Goal: Check status: Check status

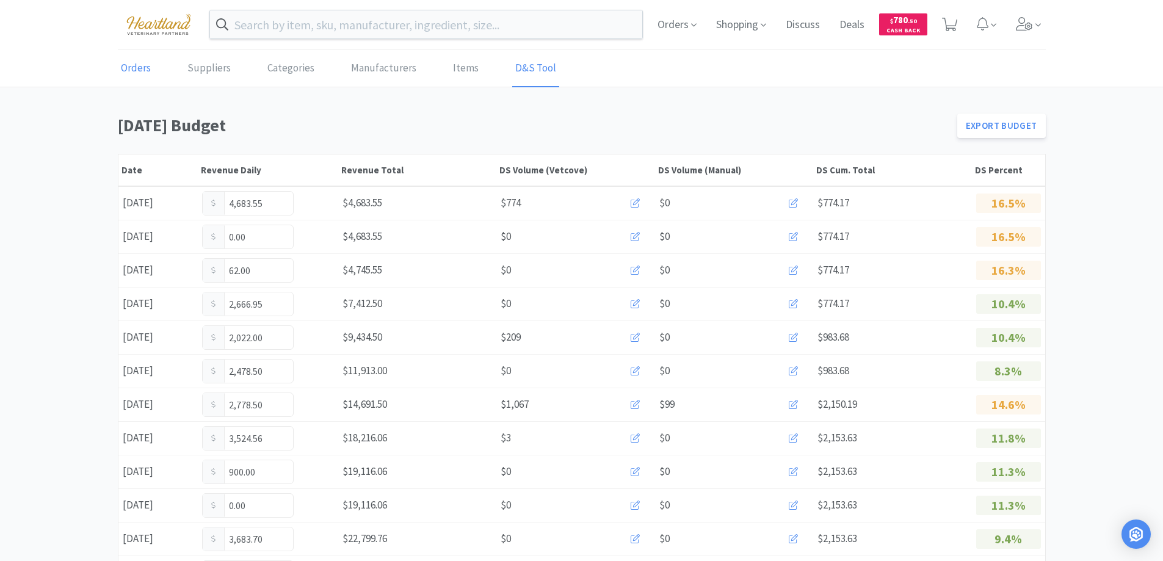
click at [144, 71] on link "Orders" at bounding box center [136, 68] width 36 height 37
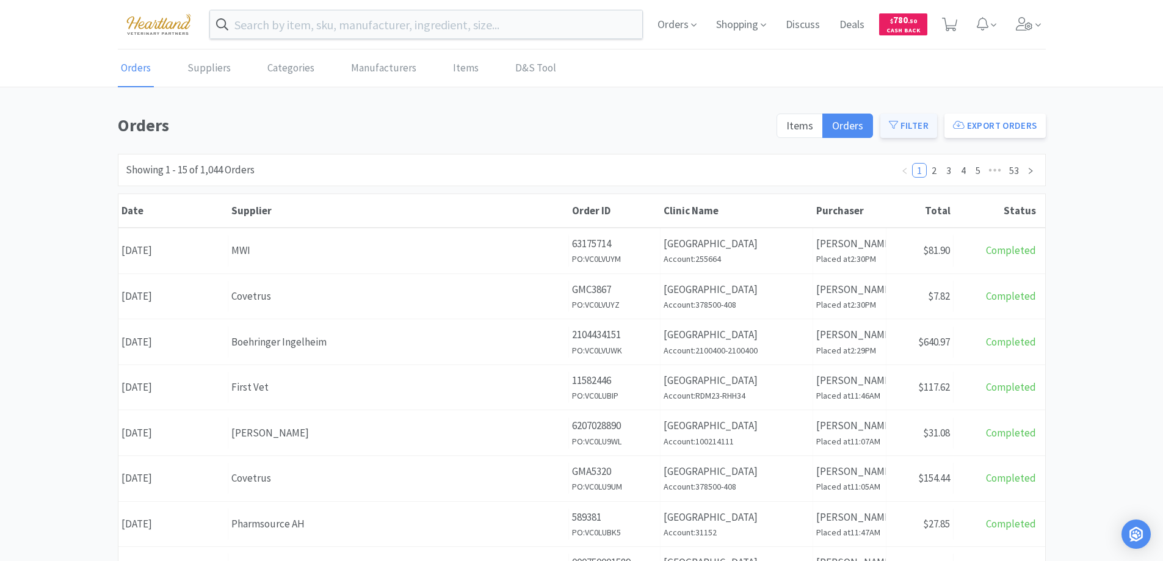
click at [920, 121] on button "Filter" at bounding box center [908, 126] width 57 height 24
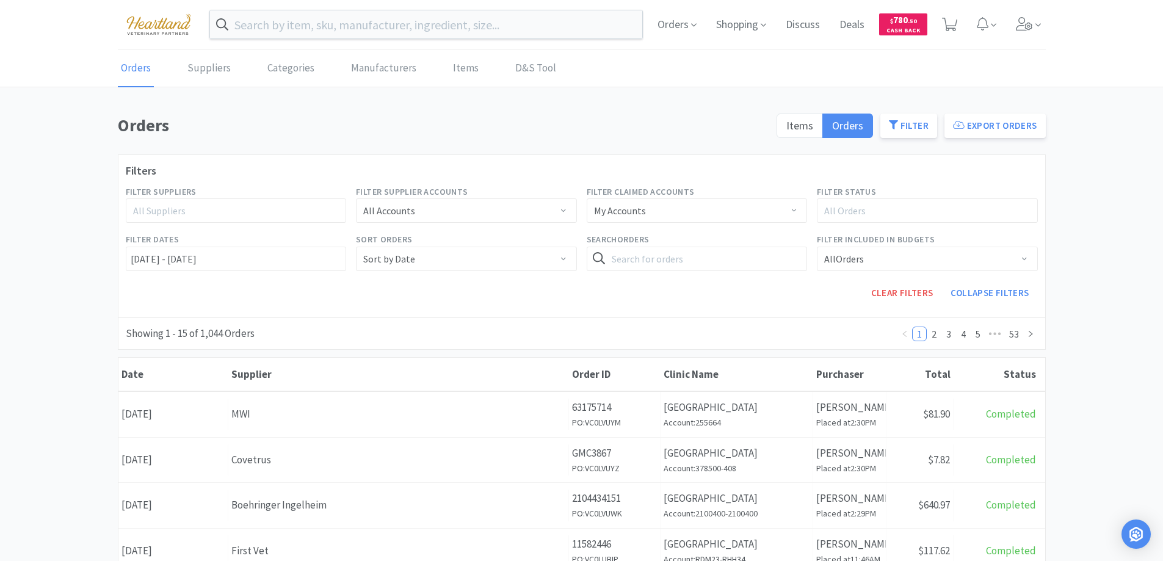
click at [251, 216] on div "All Suppliers" at bounding box center [230, 210] width 195 height 12
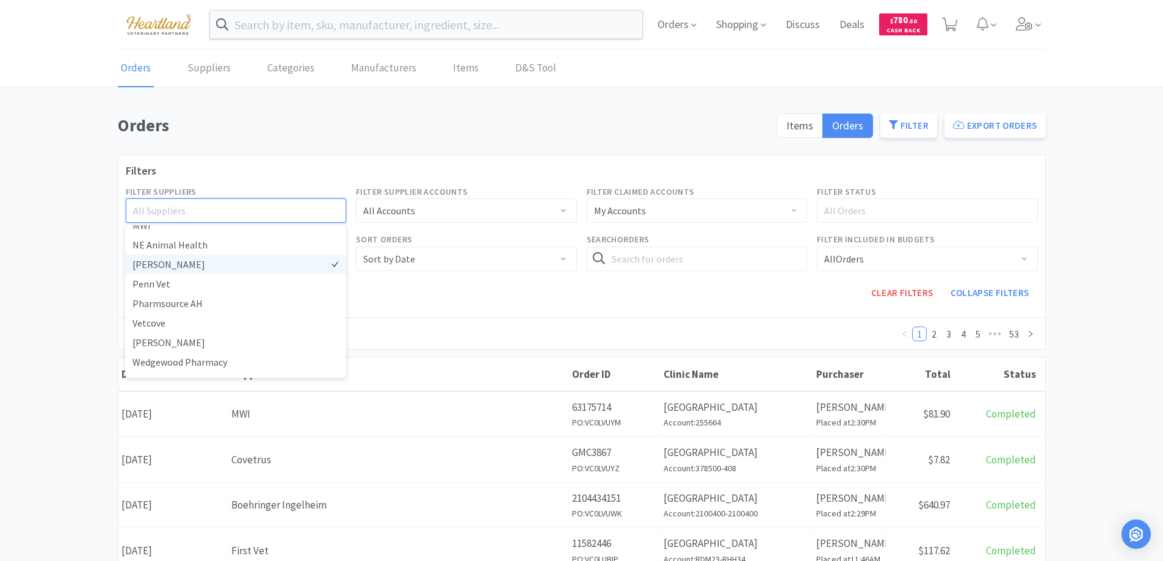
scroll to position [321, 0]
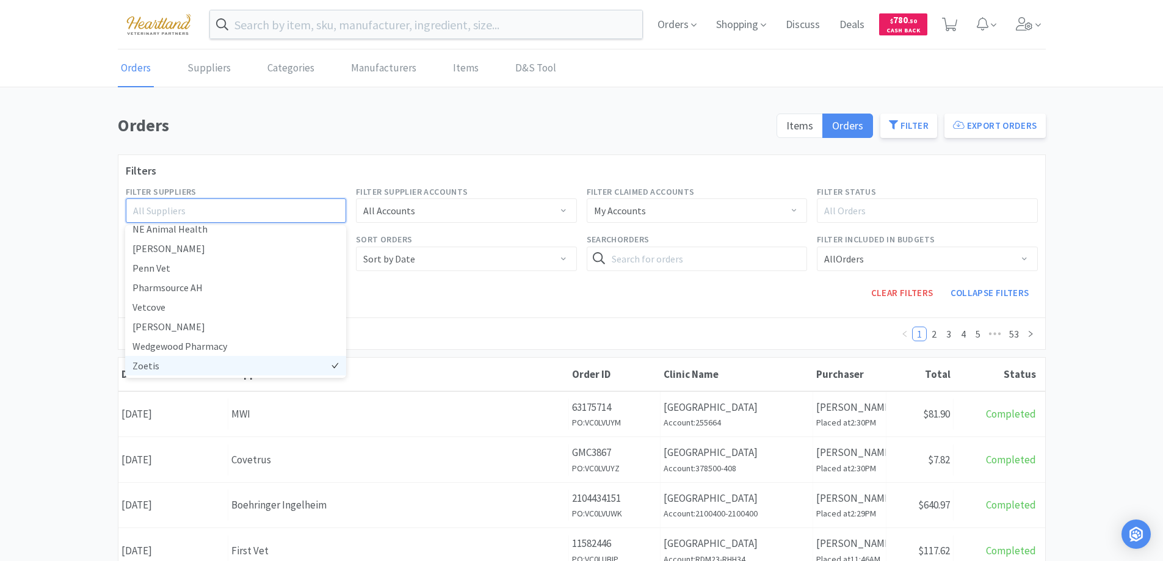
click at [192, 369] on li "Zoetis" at bounding box center [235, 366] width 221 height 20
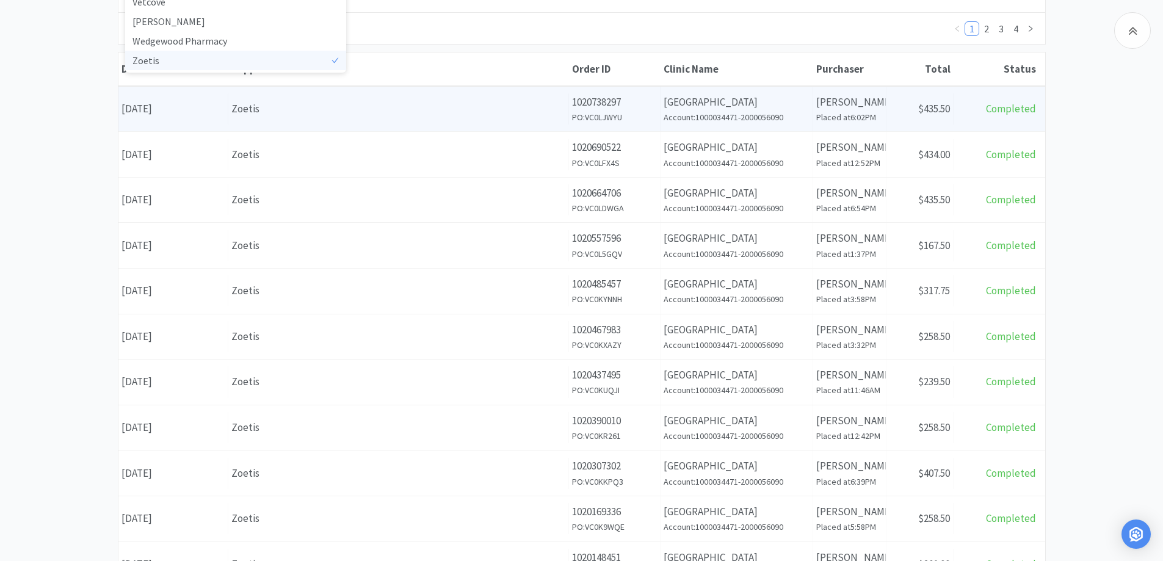
scroll to position [183, 0]
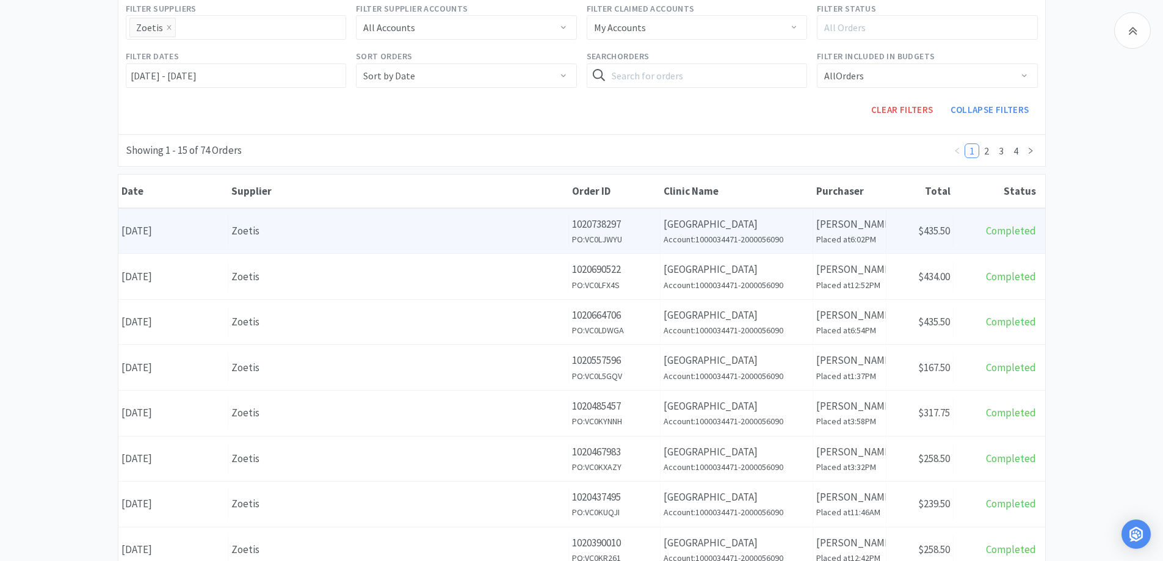
click at [373, 224] on div "Zoetis" at bounding box center [398, 231] width 334 height 16
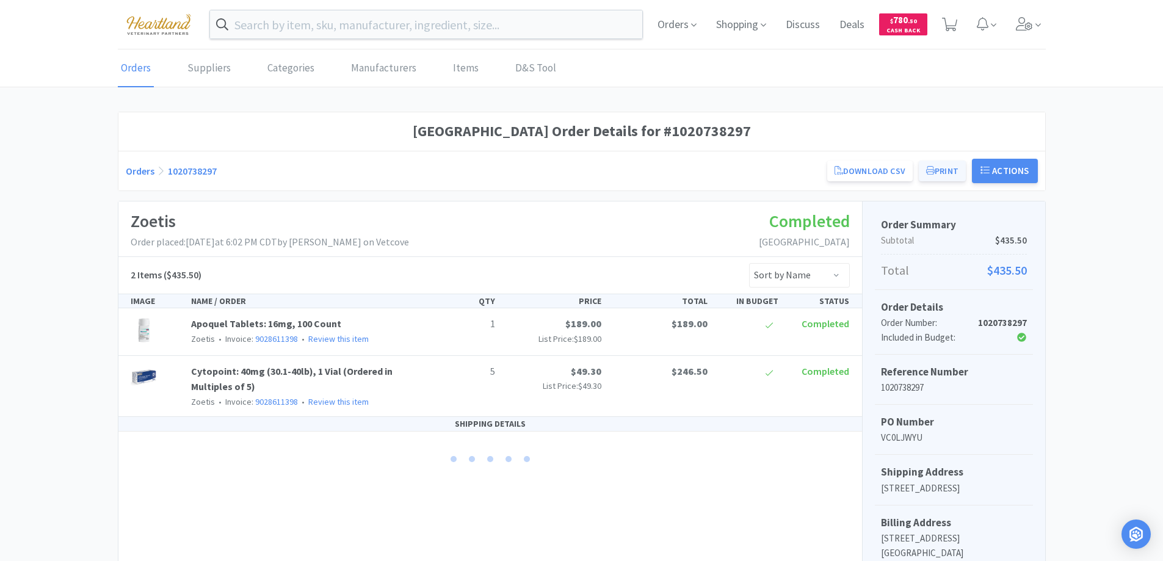
click at [935, 166] on button "Print" at bounding box center [942, 171] width 47 height 21
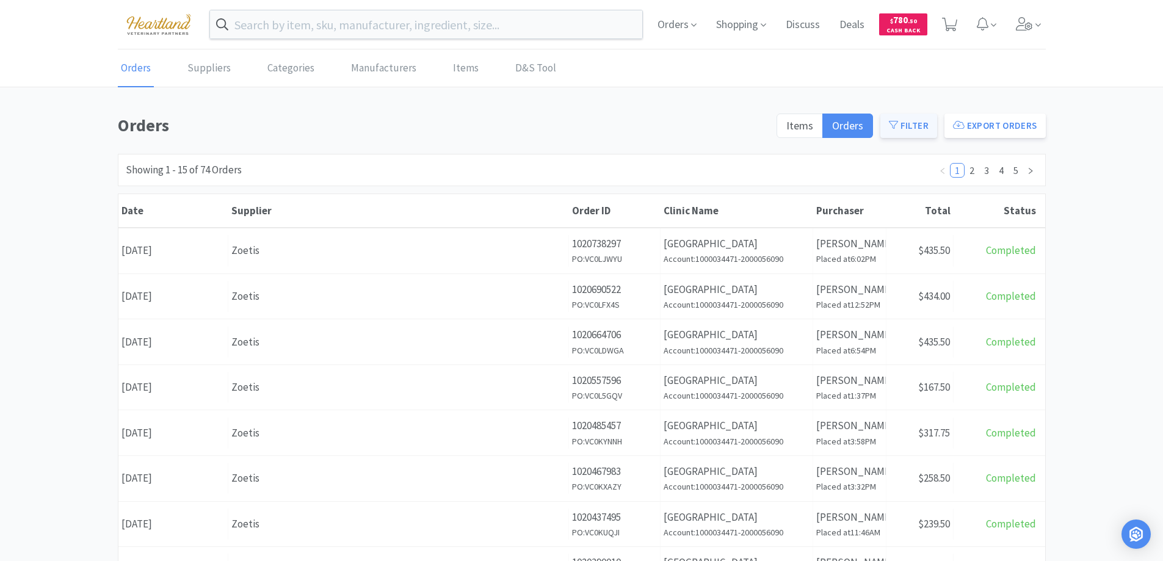
click at [894, 123] on icon at bounding box center [893, 124] width 9 height 9
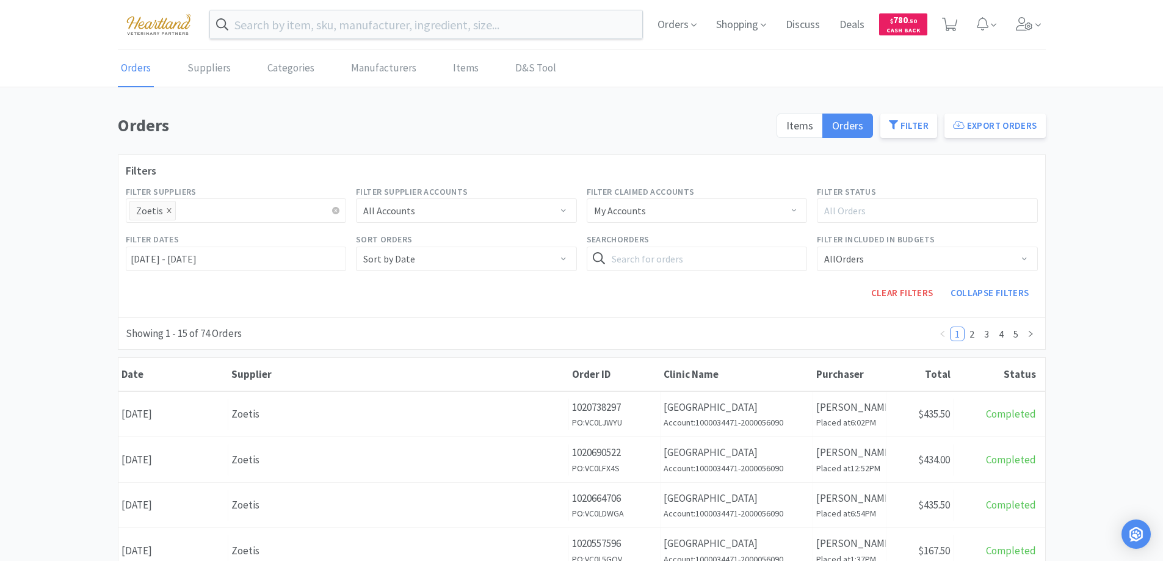
click at [166, 210] on icon "icon: close" at bounding box center [169, 211] width 6 height 6
click at [205, 210] on div "All Suppliers" at bounding box center [230, 210] width 195 height 12
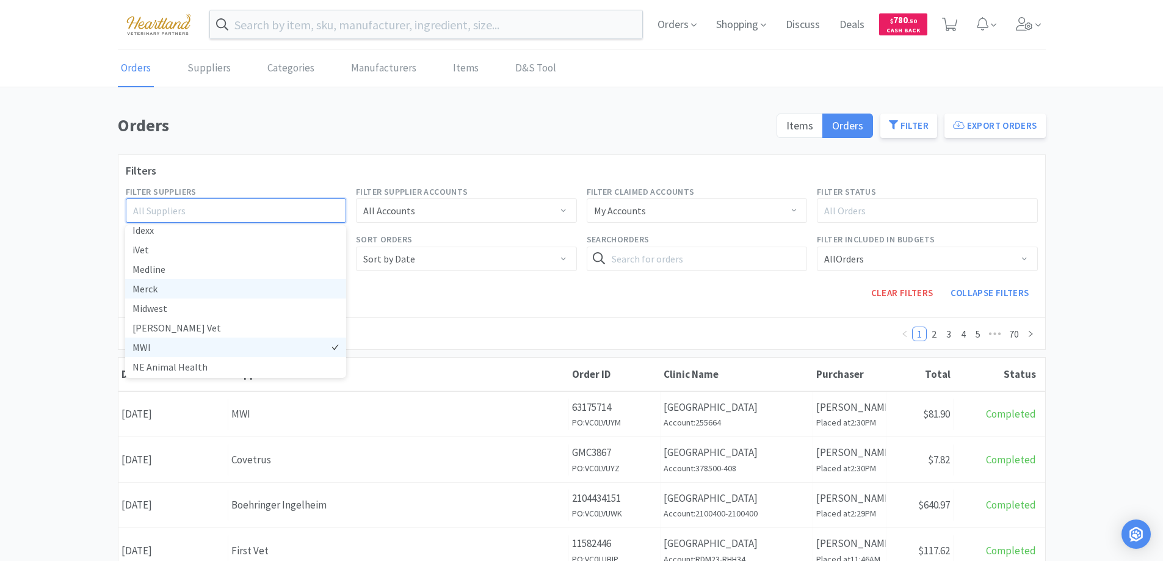
scroll to position [244, 0]
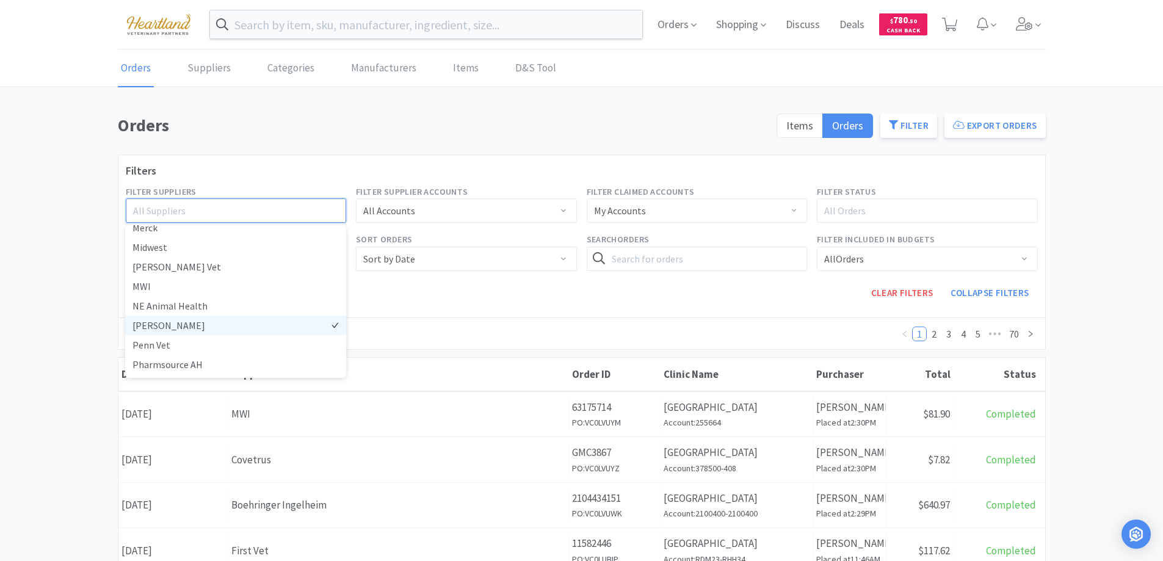
click at [186, 326] on li "[PERSON_NAME]" at bounding box center [235, 326] width 221 height 20
click at [528, 303] on div "Clear Filters Collapse Filters" at bounding box center [697, 293] width 692 height 34
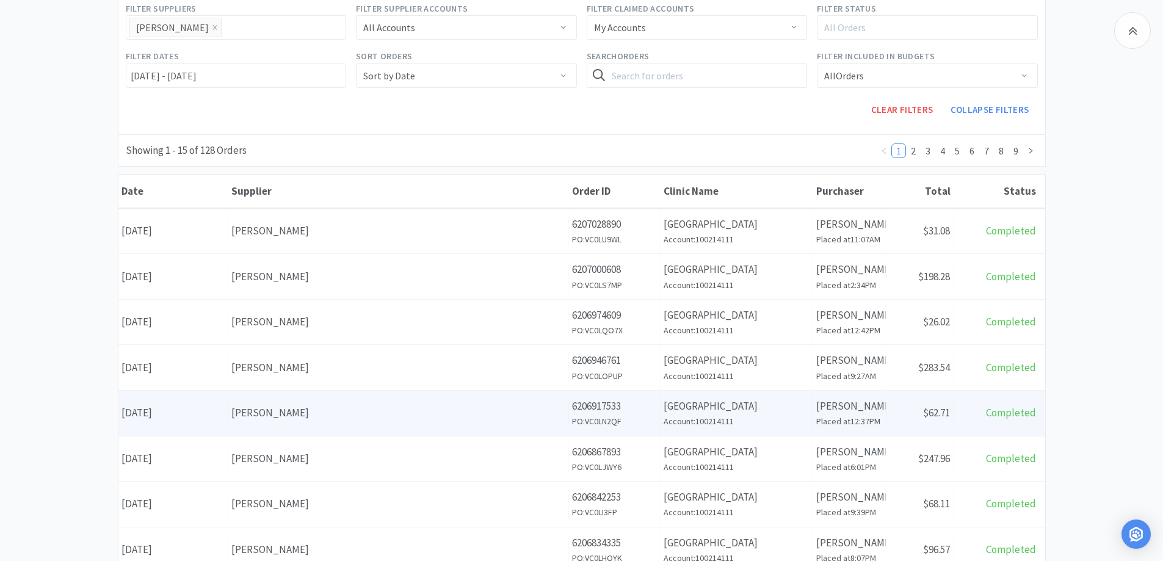
scroll to position [244, 0]
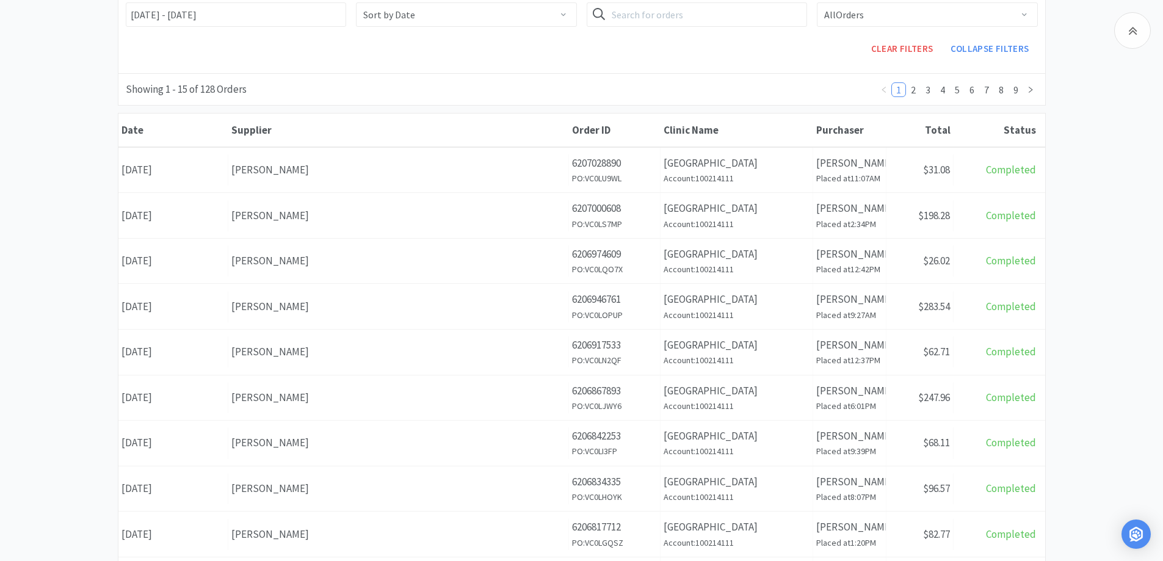
click at [385, 357] on div "[PERSON_NAME]" at bounding box center [398, 352] width 334 height 16
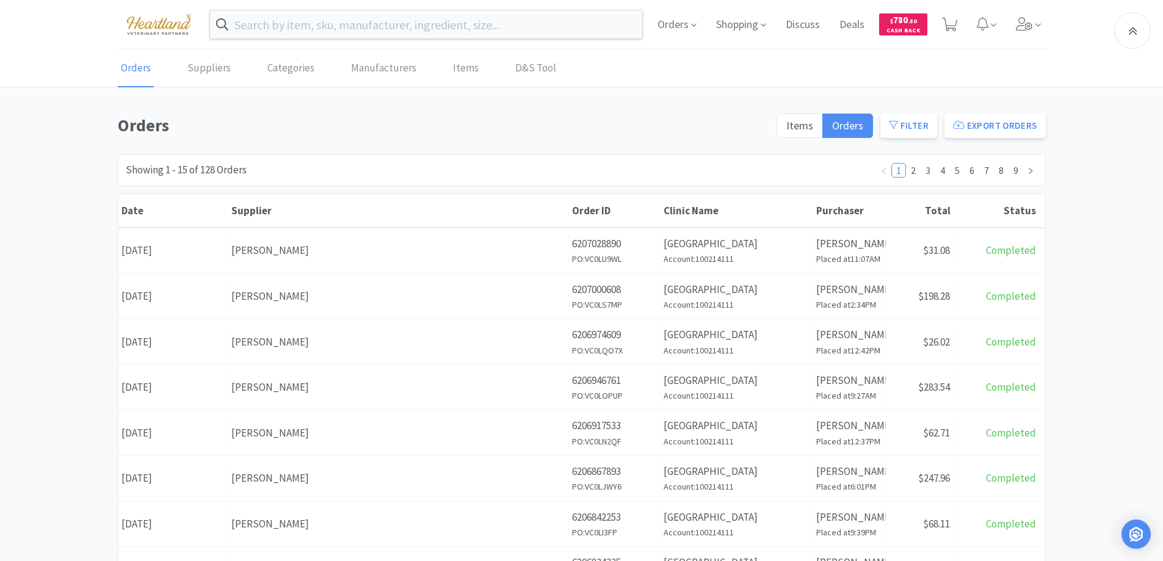
scroll to position [244, 0]
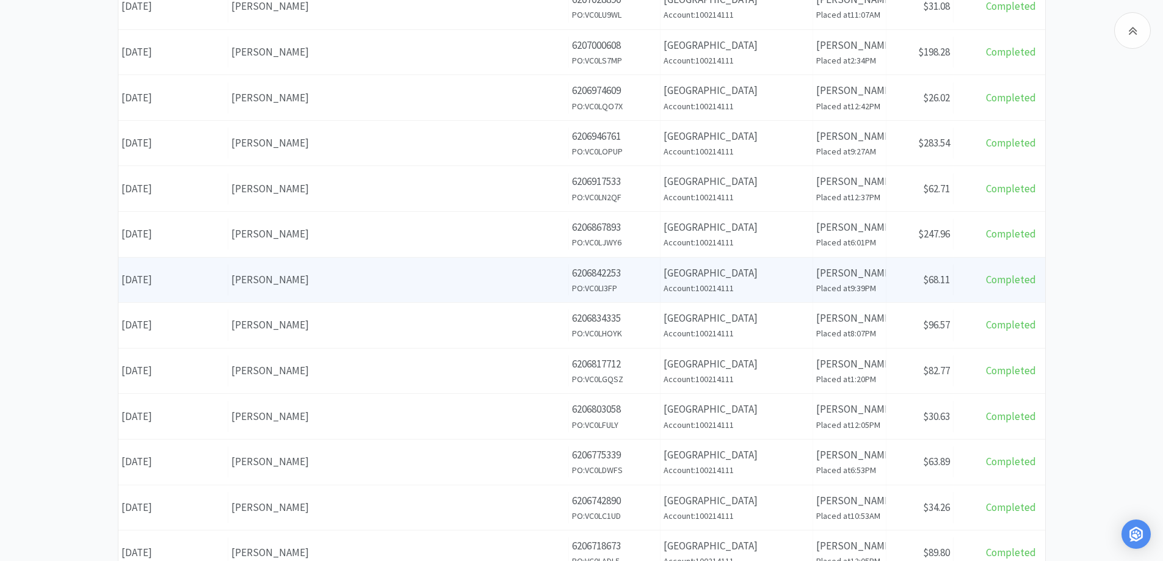
click at [361, 283] on div "[PERSON_NAME]" at bounding box center [398, 280] width 334 height 16
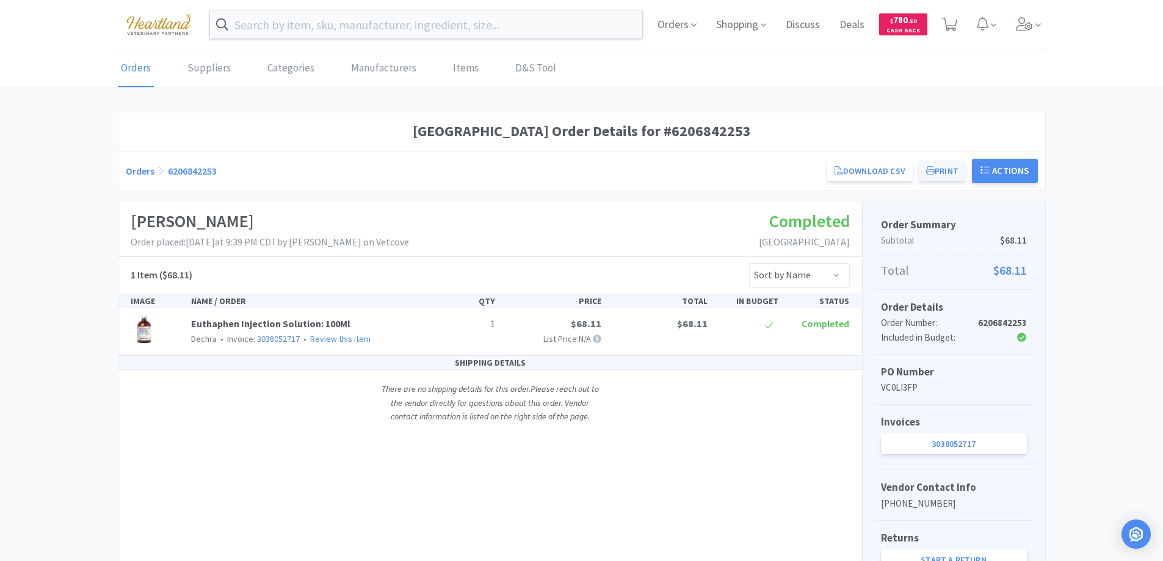
click at [936, 169] on button "Print" at bounding box center [942, 171] width 47 height 21
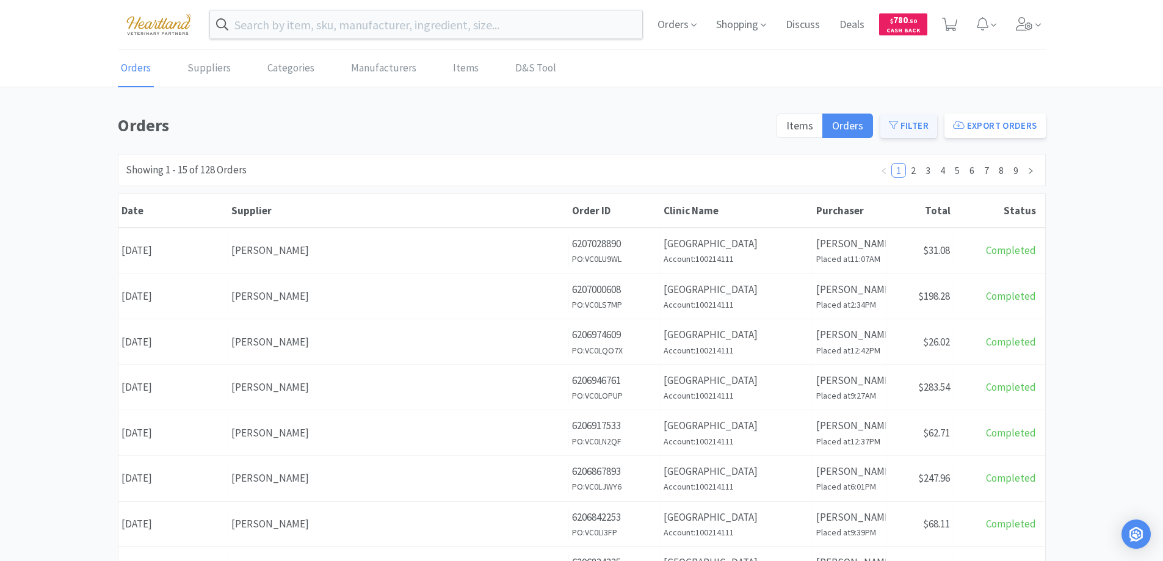
click at [898, 126] on icon at bounding box center [893, 124] width 9 height 9
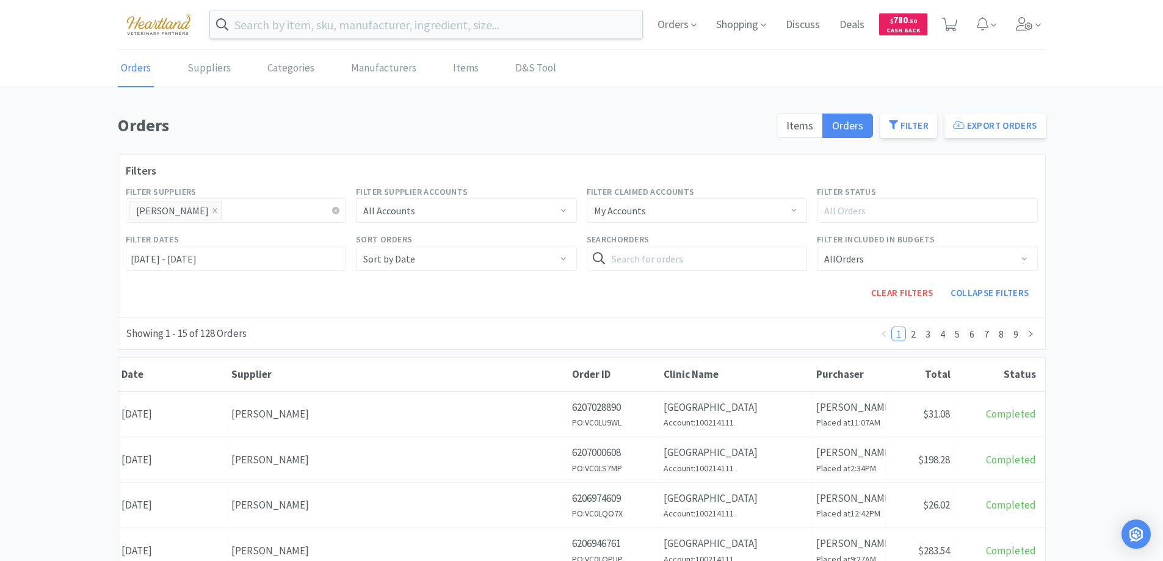
click at [176, 209] on li "[PERSON_NAME]" at bounding box center [175, 211] width 92 height 20
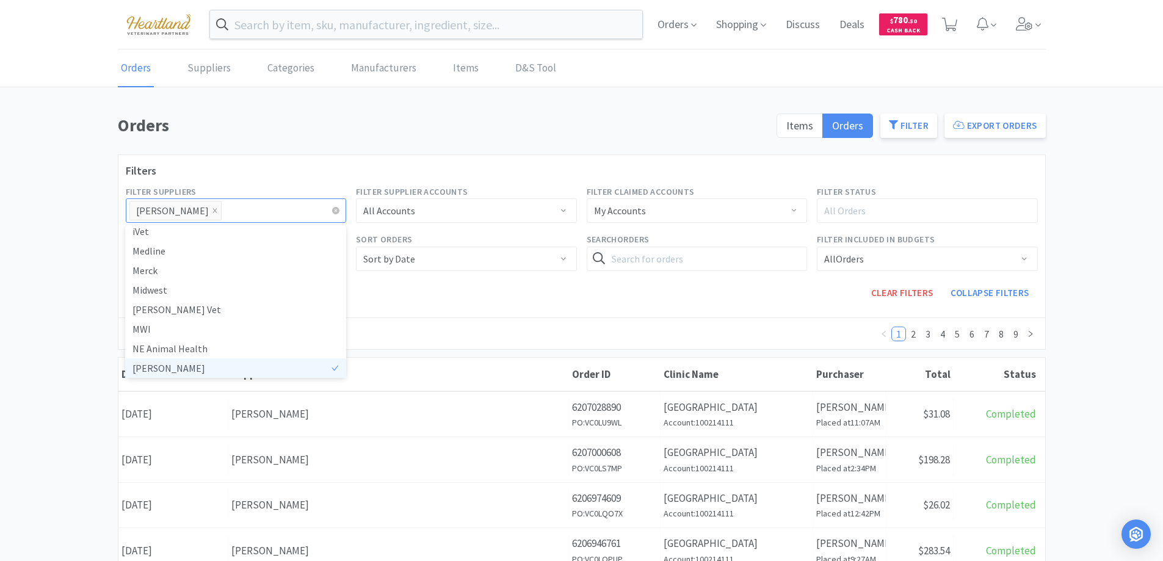
click at [184, 209] on li "[PERSON_NAME]" at bounding box center [175, 211] width 92 height 20
click at [212, 209] on icon "icon: close" at bounding box center [215, 211] width 6 height 6
click at [195, 213] on div "All Suppliers" at bounding box center [230, 210] width 195 height 12
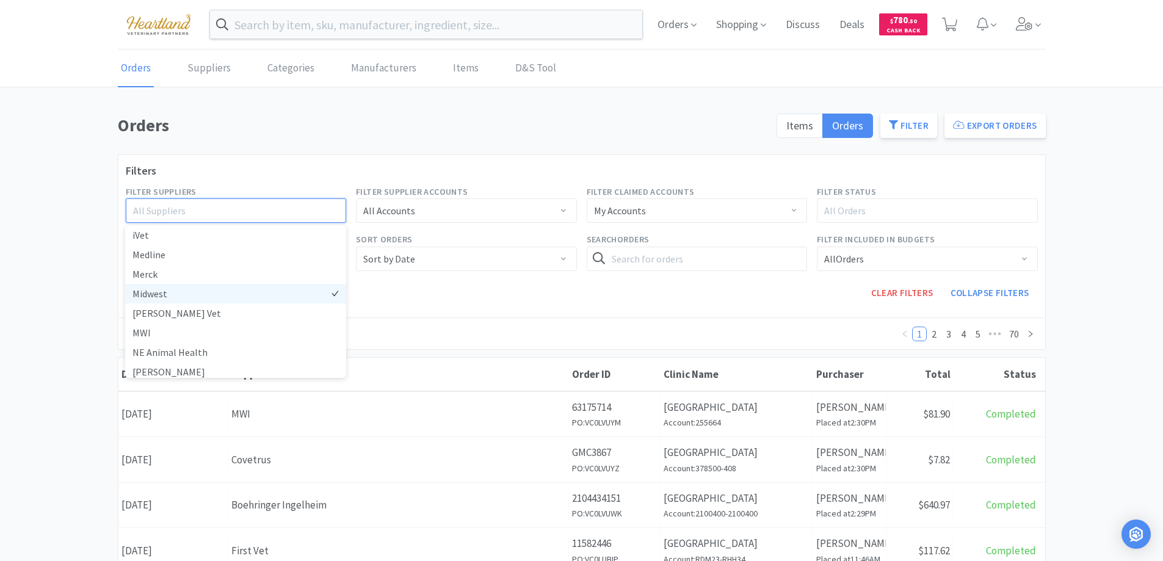
scroll to position [137, 0]
click at [156, 280] on li "Idexx" at bounding box center [235, 277] width 221 height 20
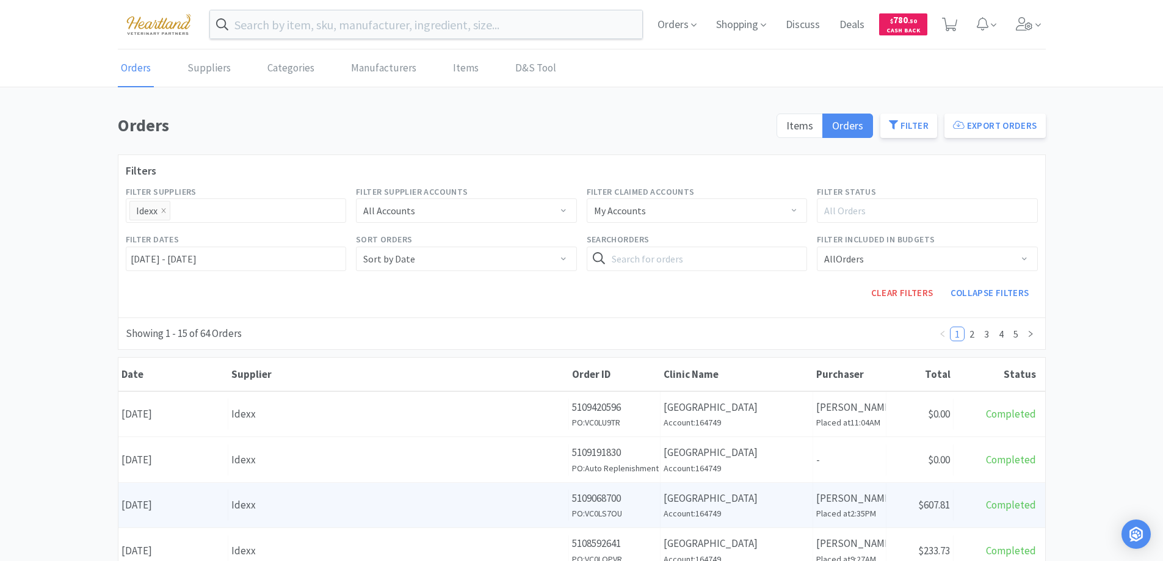
click at [407, 490] on div "Supplier Idexx" at bounding box center [398, 504] width 341 height 31
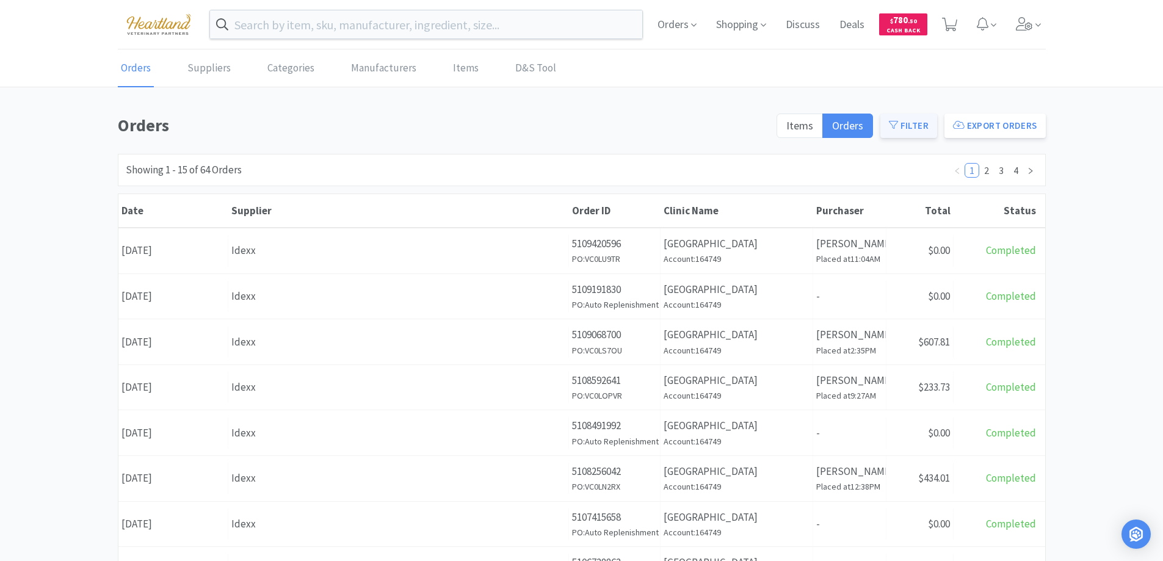
click at [922, 117] on button "Filter" at bounding box center [908, 126] width 57 height 24
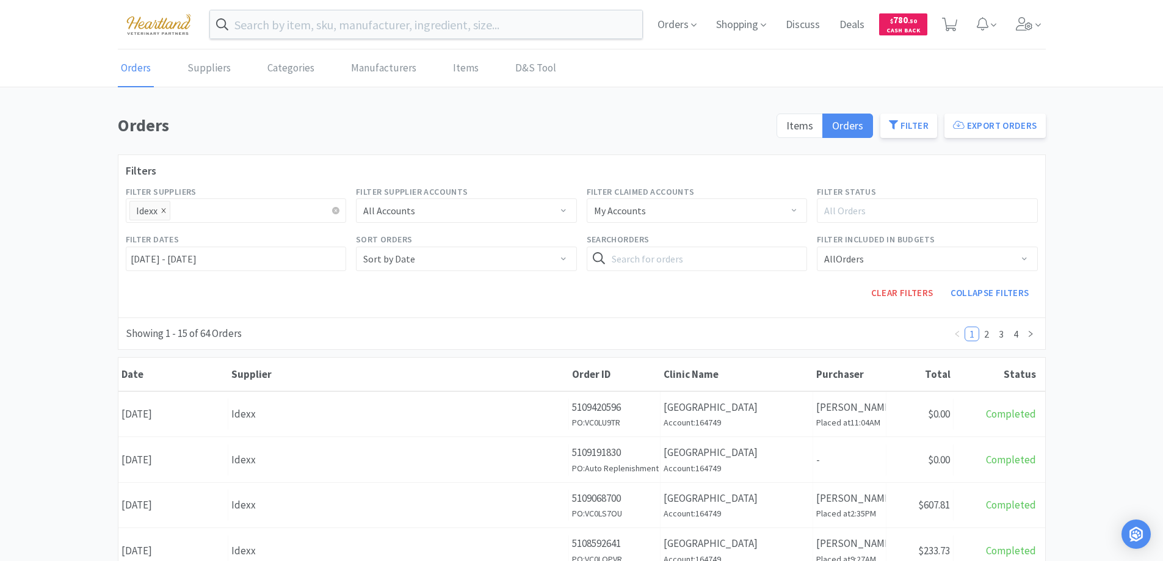
click at [162, 210] on icon "icon: close" at bounding box center [164, 211] width 6 height 6
click at [186, 211] on div "All Suppliers" at bounding box center [230, 210] width 195 height 12
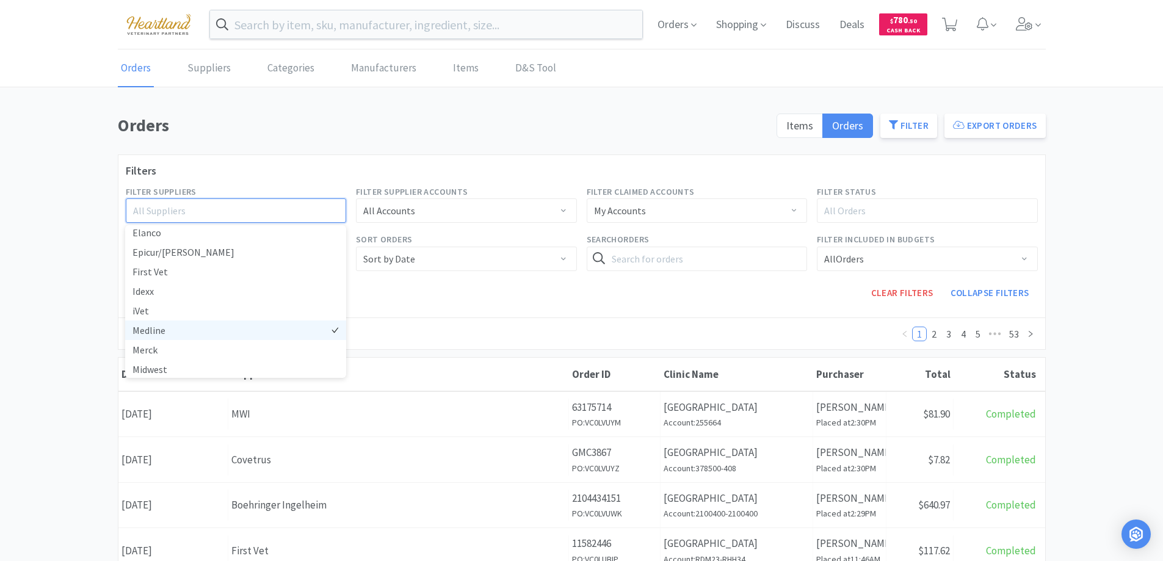
scroll to position [183, 0]
click at [153, 347] on li "MWI" at bounding box center [235, 348] width 221 height 20
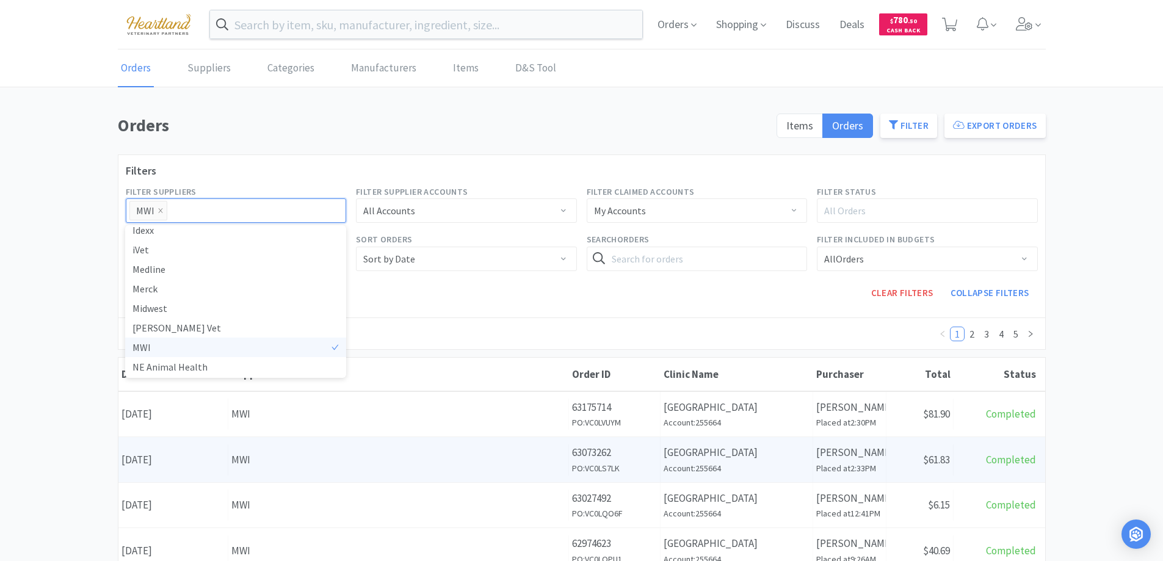
click at [311, 461] on div "MWI" at bounding box center [398, 460] width 334 height 16
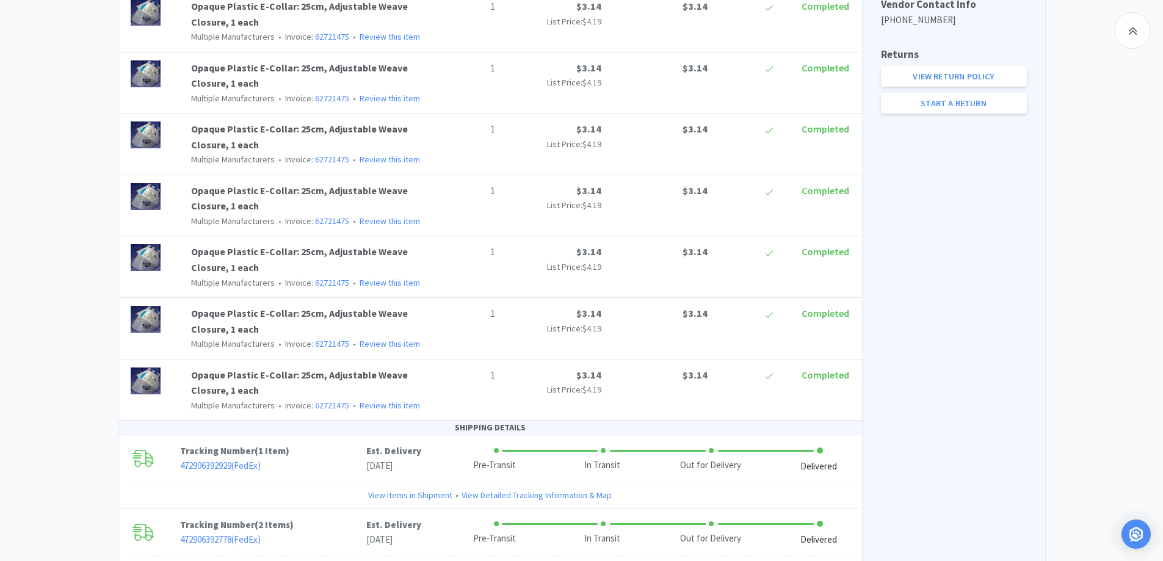
scroll to position [707, 0]
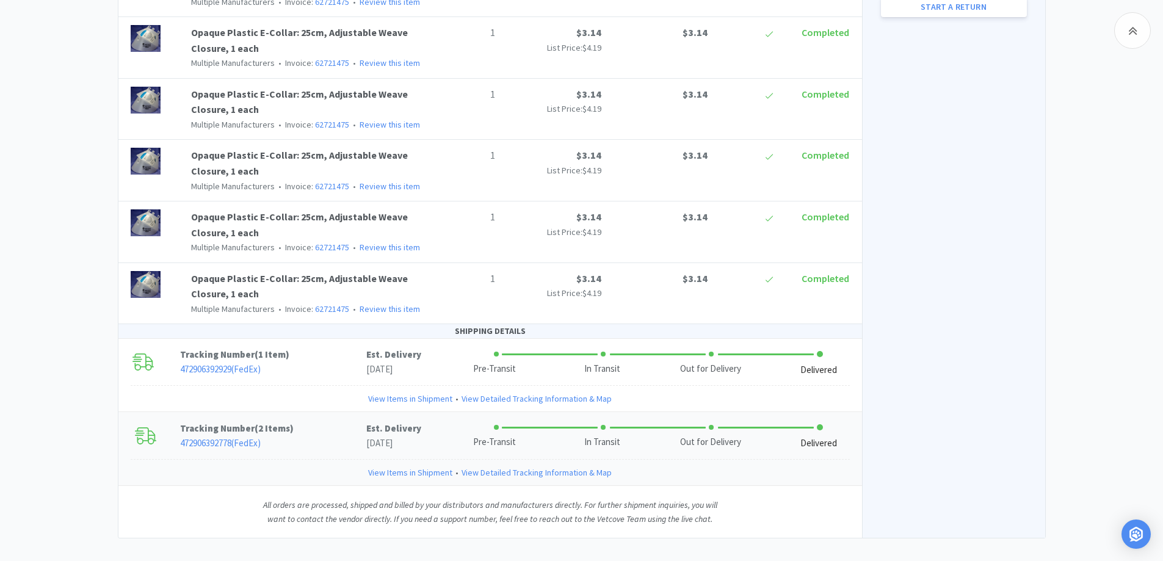
click at [422, 466] on link "View Items in Shipment" at bounding box center [410, 472] width 84 height 13
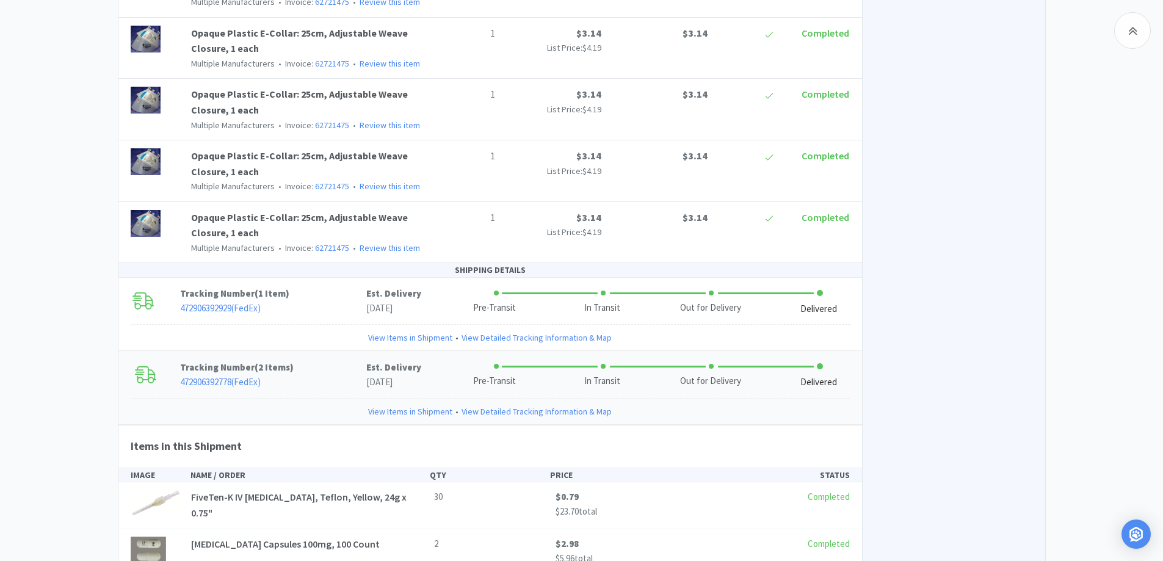
scroll to position [829, 0]
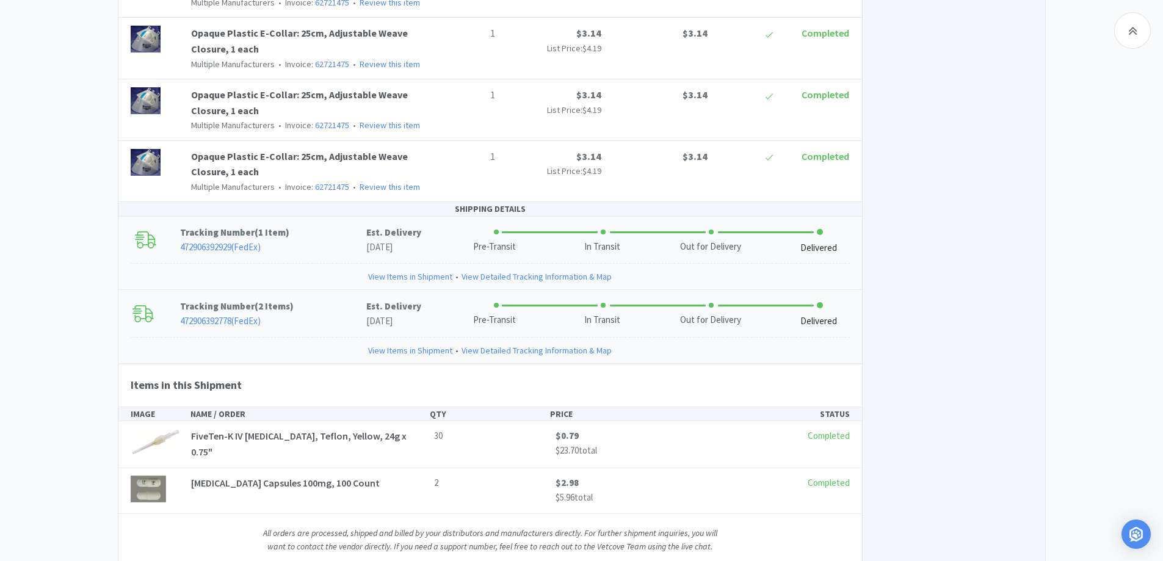
click at [395, 270] on link "View Items in Shipment" at bounding box center [410, 276] width 84 height 13
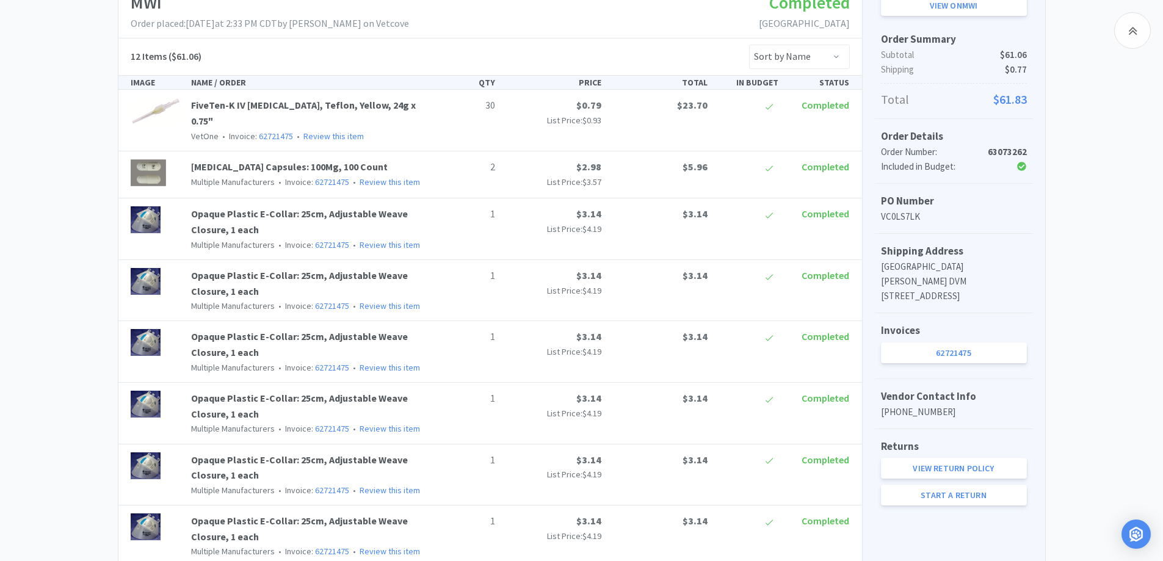
scroll to position [0, 0]
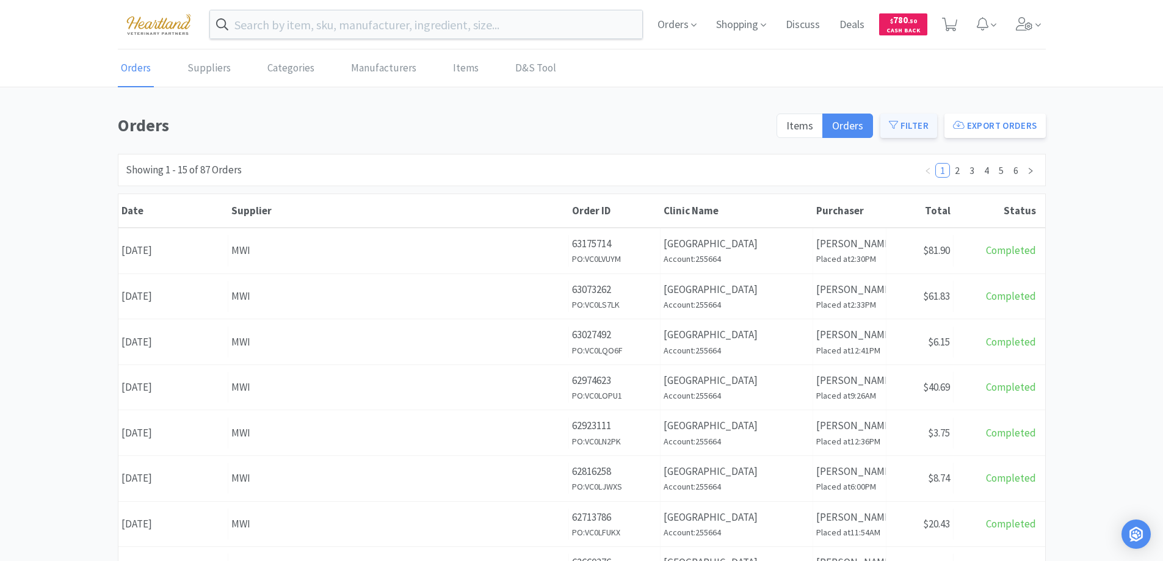
click at [907, 120] on button "Filter" at bounding box center [908, 126] width 57 height 24
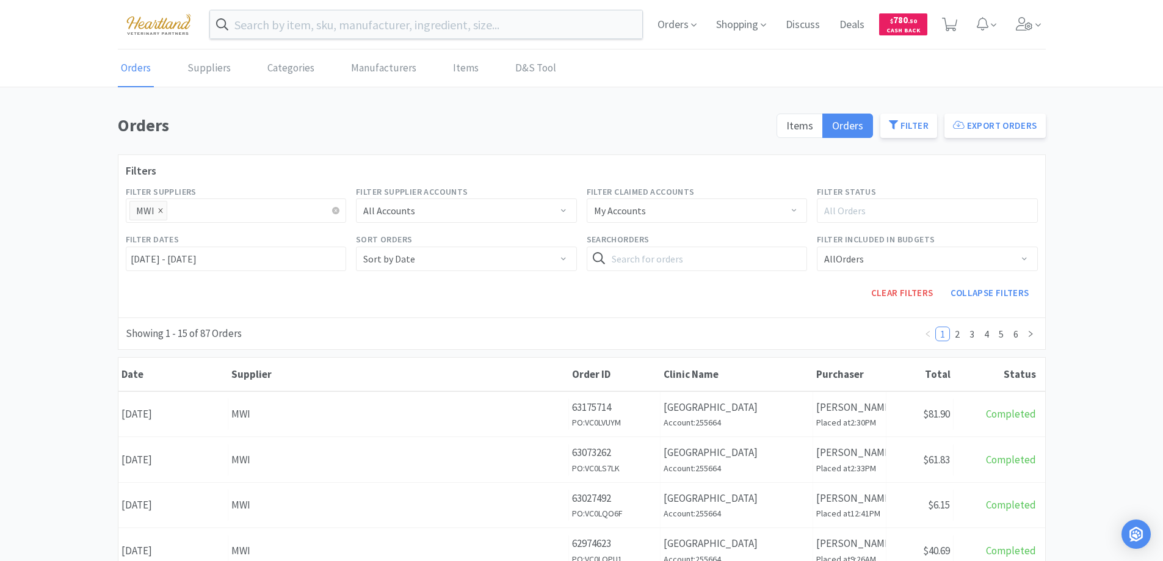
click at [159, 209] on icon "icon: close" at bounding box center [160, 210] width 4 height 4
click at [186, 211] on div "All Suppliers" at bounding box center [230, 210] width 195 height 12
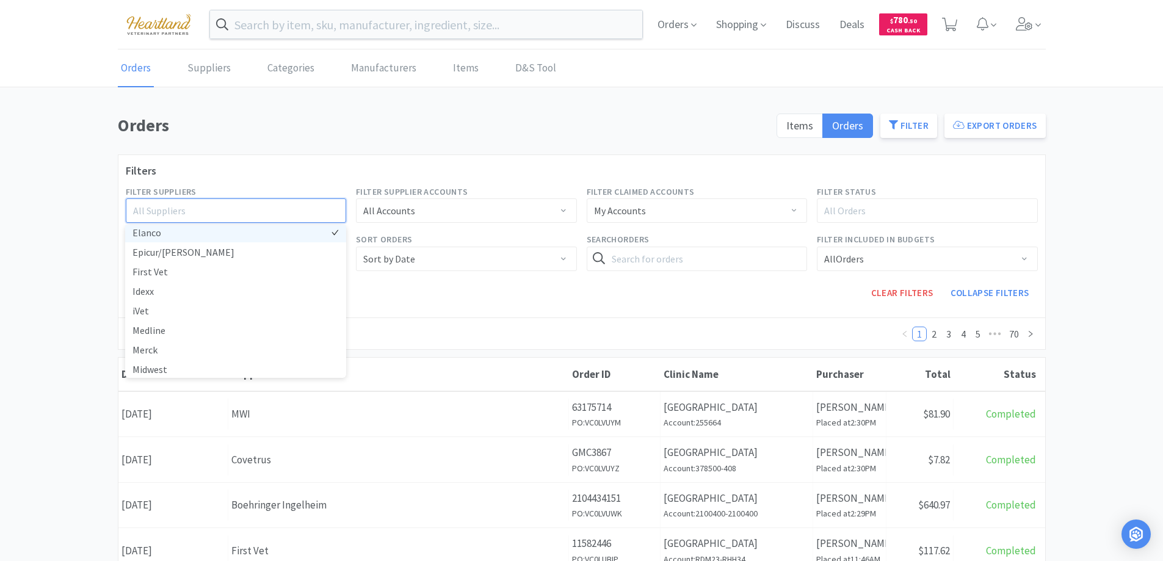
scroll to position [183, 0]
click at [164, 309] on li "Midwest" at bounding box center [235, 308] width 221 height 20
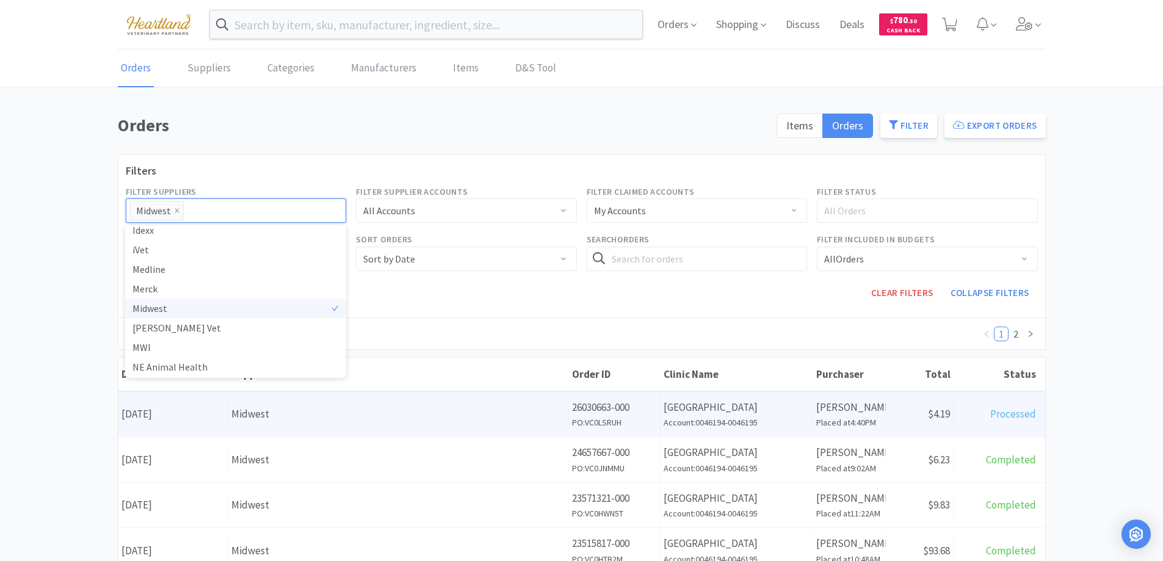
click at [438, 407] on div "Midwest" at bounding box center [398, 414] width 334 height 16
